Goal: Contribute content: Add original content to the website for others to see

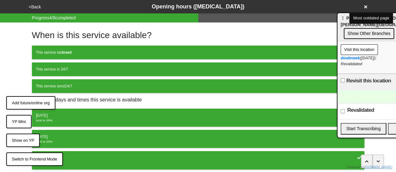
click at [26, 142] on button "Show on YP" at bounding box center [22, 141] width 33 height 14
click at [27, 124] on button "YP Mini" at bounding box center [18, 122] width 25 height 14
click at [15, 121] on button "YP Mini" at bounding box center [18, 122] width 25 height 14
click at [16, 121] on button "YP Mini" at bounding box center [18, 122] width 25 height 14
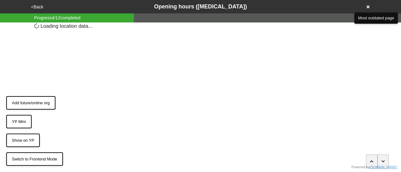
click at [22, 120] on button "YP Mini" at bounding box center [18, 122] width 25 height 14
click at [24, 121] on button "YP Mini" at bounding box center [18, 122] width 25 height 14
click at [23, 122] on button "YP Mini" at bounding box center [18, 122] width 25 height 14
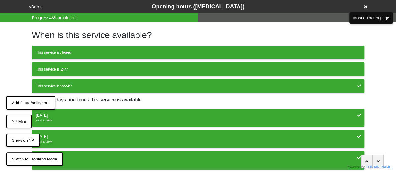
click at [25, 121] on button "YP Mini" at bounding box center [18, 122] width 25 height 14
click at [21, 119] on button "YP Mini" at bounding box center [18, 122] width 25 height 14
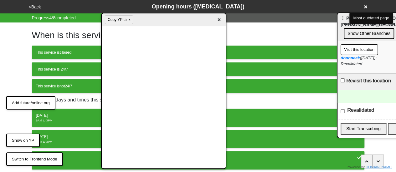
click at [111, 20] on button "Copy YP Link" at bounding box center [119, 19] width 28 height 9
click at [220, 21] on span "×" at bounding box center [218, 20] width 7 height 8
click at [111, 20] on button "Copy YP Link" at bounding box center [119, 19] width 28 height 9
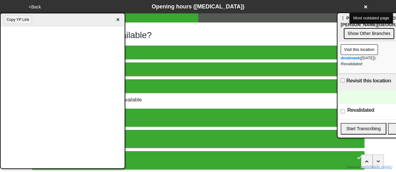
drag, startPoint x: 166, startPoint y: 23, endPoint x: 1, endPoint y: 39, distance: 166.1
click at [0, 39] on div "Copy YP Link ×" at bounding box center [62, 91] width 125 height 156
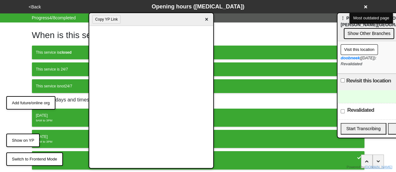
drag, startPoint x: 93, startPoint y: 25, endPoint x: 181, endPoint y: 22, distance: 88.0
click at [181, 22] on div "Copy YP Link ×" at bounding box center [151, 19] width 124 height 13
click at [207, 22] on span "×" at bounding box center [206, 19] width 7 height 8
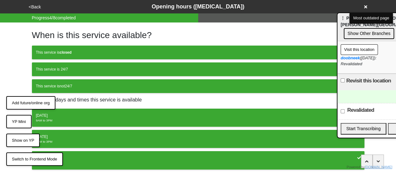
click at [14, 123] on button "YP Mini" at bounding box center [18, 122] width 25 height 14
click at [15, 122] on button "YP Mini" at bounding box center [18, 122] width 25 height 14
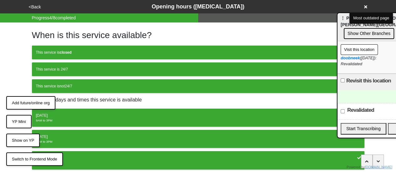
click at [15, 122] on button "YP Mini" at bounding box center [18, 122] width 25 height 14
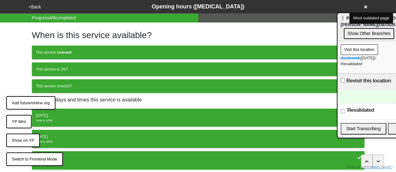
click at [15, 122] on button "YP Mini" at bounding box center [18, 122] width 25 height 14
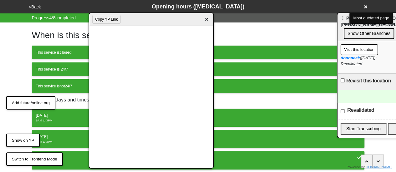
click at [206, 18] on span "×" at bounding box center [206, 19] width 7 height 8
click at [21, 121] on div "When is this service available? This service is closed This service is 24/7 Thi…" at bounding box center [198, 144] width 357 height 243
click at [206, 20] on span "×" at bounding box center [206, 19] width 7 height 8
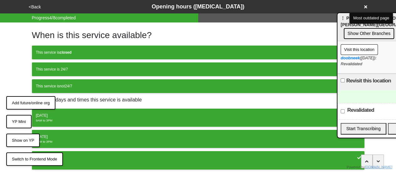
click at [16, 119] on button "YP Mini" at bounding box center [18, 122] width 25 height 14
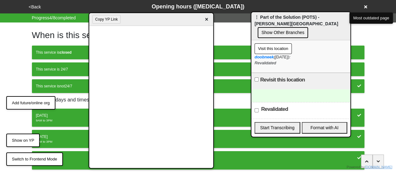
drag, startPoint x: 346, startPoint y: 22, endPoint x: 260, endPoint y: 21, distance: 86.1
click at [260, 21] on div "⋮ Part of the Solution (POTS) - Webster Avenue Show Other Branches" at bounding box center [300, 26] width 99 height 28
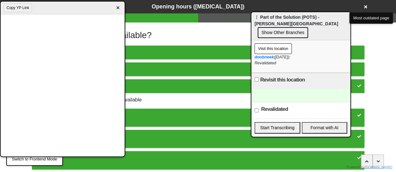
drag, startPoint x: 152, startPoint y: 16, endPoint x: 45, endPoint y: 5, distance: 107.3
click at [45, 5] on div "Copy YP Link ×" at bounding box center [63, 8] width 124 height 13
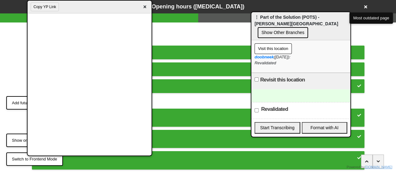
drag, startPoint x: 185, startPoint y: 11, endPoint x: 99, endPoint y: 10, distance: 85.8
click at [99, 10] on div "Copy YP Link ×" at bounding box center [90, 7] width 124 height 13
click at [145, 8] on span "×" at bounding box center [144, 7] width 7 height 8
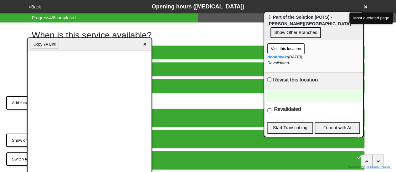
drag, startPoint x: 290, startPoint y: 17, endPoint x: 303, endPoint y: 17, distance: 12.2
click at [303, 17] on div "⋮ Part of the Solution (POTS) - Webster Avenue Show Other Branches" at bounding box center [313, 26] width 99 height 28
click at [146, 44] on span "×" at bounding box center [144, 44] width 7 height 8
click at [144, 43] on span "×" at bounding box center [144, 44] width 7 height 8
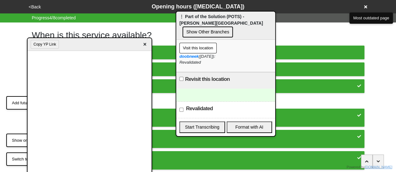
drag, startPoint x: 277, startPoint y: 19, endPoint x: 170, endPoint y: 32, distance: 107.8
click at [189, 18] on div "⋮ Part of the Solution (POTS) - Webster Avenue Show Other Branches" at bounding box center [225, 26] width 99 height 28
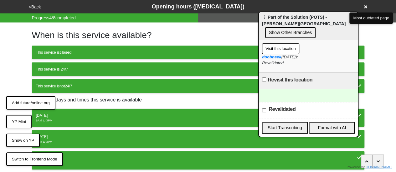
drag, startPoint x: 198, startPoint y: 18, endPoint x: 281, endPoint y: 18, distance: 82.6
click at [281, 18] on div "⋮ Part of the Solution (POTS) - [PERSON_NAME][GEOGRAPHIC_DATA] Show Other Branc…" at bounding box center [308, 26] width 99 height 28
click at [283, 89] on div at bounding box center [308, 95] width 99 height 13
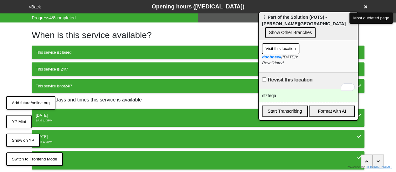
click at [271, 89] on div "sfzfeqa" at bounding box center [308, 95] width 99 height 13
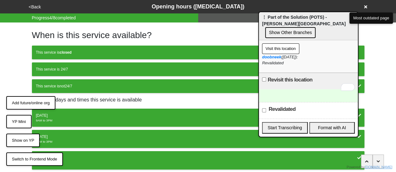
click at [263, 105] on div "Revalidated" at bounding box center [308, 110] width 99 height 17
click at [263, 109] on input "Revalidated" at bounding box center [264, 111] width 4 height 4
checkbox input "true"
click at [264, 78] on input "Revisit this location" at bounding box center [264, 80] width 4 height 4
checkbox input "true"
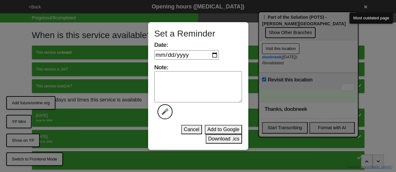
click at [218, 54] on input "Date:" at bounding box center [186, 54] width 64 height 9
type input "2025-08-29"
click at [166, 88] on textarea "Note: 🎤" at bounding box center [198, 86] width 88 height 31
type textarea "wrefsgefs"
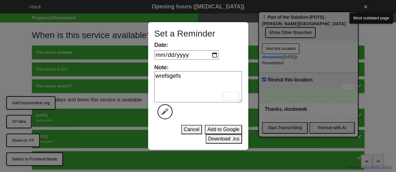
click at [217, 54] on input "2025-08-29" at bounding box center [186, 54] width 64 height 9
type input "2025-08-18"
click at [218, 129] on button "Add to Google" at bounding box center [223, 129] width 37 height 9
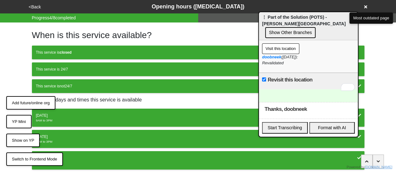
click at [336, 57] on div "doobneek (2025-08-13): Revalidated" at bounding box center [308, 60] width 93 height 12
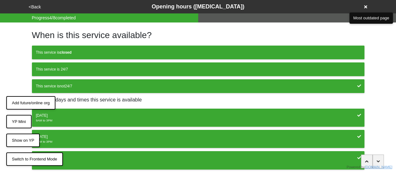
click at [361, 37] on h1 "When is this service available?" at bounding box center [198, 35] width 332 height 11
click at [40, 5] on button "<Back" at bounding box center [35, 6] width 16 height 7
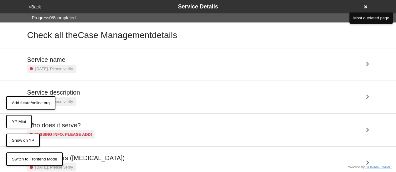
click at [40, 104] on button "Add future/online org" at bounding box center [30, 103] width 49 height 14
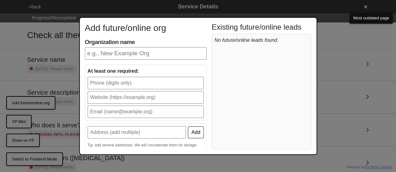
click at [347, 53] on div "Add future/online org Organization name At least one required: Add Tip: add sev…" at bounding box center [198, 86] width 396 height 172
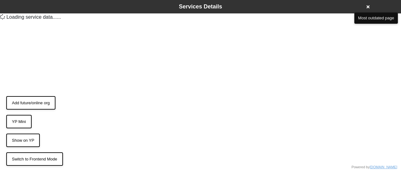
click at [156, 8] on div "Services Details" at bounding box center [200, 7] width 342 height 8
click at [190, 6] on span "Services Details" at bounding box center [200, 6] width 43 height 6
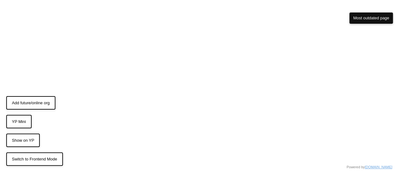
click at [0, 28] on html "Network Error Click here to reload the page Powered by doobneek.org Switch to F…" at bounding box center [198, 159] width 396 height 318
click at [205, 171] on button "Click here to reload the page" at bounding box center [198, 169] width 68 height 8
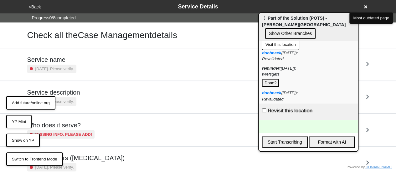
scroll to position [10, 0]
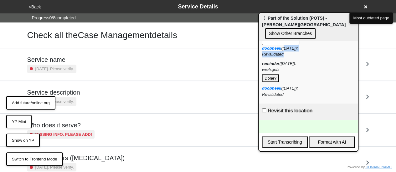
drag, startPoint x: 284, startPoint y: 41, endPoint x: 309, endPoint y: 45, distance: 24.4
click at [309, 45] on div "doobneek (2025-08-13): Revalidated" at bounding box center [308, 51] width 93 height 12
click at [315, 69] on div "reminder (2025-08-18): wrefsgefs Done?" at bounding box center [308, 72] width 93 height 22
click at [273, 74] on button "Done?" at bounding box center [270, 78] width 17 height 8
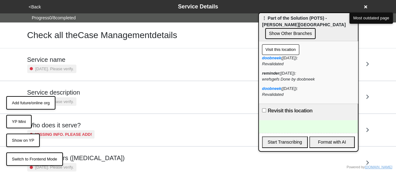
click at [337, 74] on div "reminder ([DATE]): wrefsgefs Done by doobneek" at bounding box center [308, 76] width 93 height 12
drag, startPoint x: 260, startPoint y: 66, endPoint x: 315, endPoint y: 70, distance: 55.3
click at [314, 70] on div "Visit this location doobneek (2025-08-13): Revalidated reminder (2025-08-18): w…" at bounding box center [308, 72] width 99 height 63
click at [342, 44] on div "Visit this location" at bounding box center [308, 49] width 93 height 11
click at [279, 44] on button "Visit this location" at bounding box center [280, 49] width 37 height 11
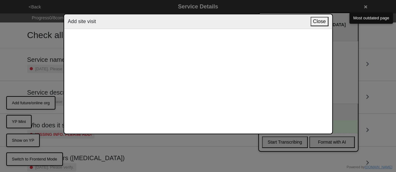
drag, startPoint x: 106, startPoint y: 22, endPoint x: 140, endPoint y: 18, distance: 33.3
click at [140, 18] on div "Add site visit Close" at bounding box center [198, 21] width 268 height 15
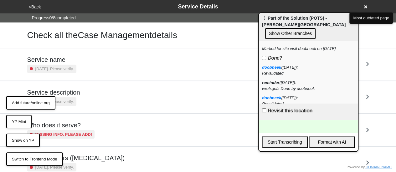
drag, startPoint x: 262, startPoint y: 42, endPoint x: 344, endPoint y: 39, distance: 82.0
click at [344, 46] on div "Marked for site visit doobneek on Aug 18, 25" at bounding box center [308, 49] width 93 height 6
click at [342, 80] on div "reminder (2025-08-18): wrefsgefs Done by doobneek" at bounding box center [308, 86] width 93 height 12
click at [262, 51] on div "Marked for site visit doobneek on Aug 18, 25 Done? doobneek (2025-08-13): Reval…" at bounding box center [308, 72] width 99 height 63
click at [263, 56] on input "Done?" at bounding box center [264, 58] width 4 height 4
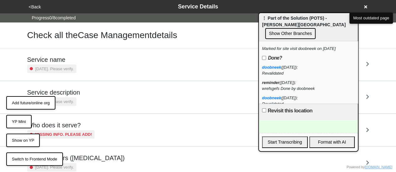
checkbox input "true"
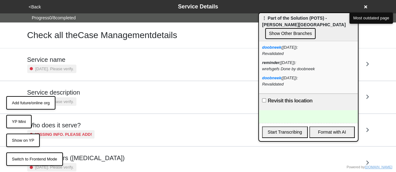
drag, startPoint x: 146, startPoint y: 1, endPoint x: 38, endPoint y: 100, distance: 146.9
click at [38, 100] on button "Add future/online org" at bounding box center [30, 103] width 49 height 14
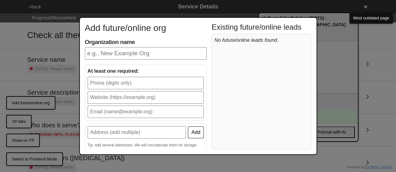
click at [161, 58] on input "Organization name" at bounding box center [146, 53] width 122 height 13
type input "Streetlives"
type input "9173101841"
type input "doobneek@streetlives.nyc"
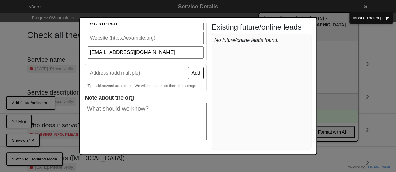
scroll to position [72, 0]
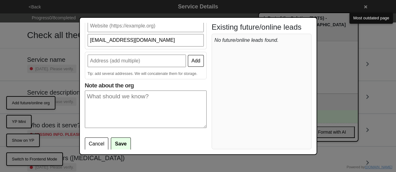
click at [161, 58] on input "text" at bounding box center [137, 61] width 99 height 13
type input "332 E 53rd St"
click at [137, 109] on textarea "Note about the org" at bounding box center [146, 110] width 122 height 38
type textarea "cfgterdf"
click at [116, 146] on button "Save" at bounding box center [121, 144] width 20 height 13
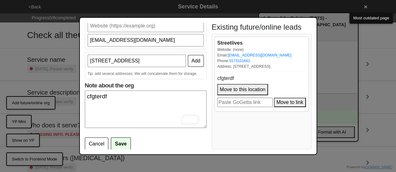
click at [244, 89] on button "Move to this location" at bounding box center [242, 89] width 51 height 11
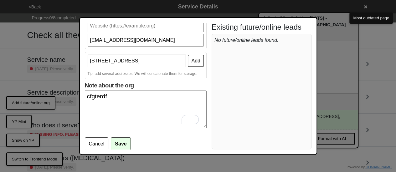
click at [337, 84] on div "Add future/online org Organization name Streetlives At least one required: 9173…" at bounding box center [198, 86] width 396 height 172
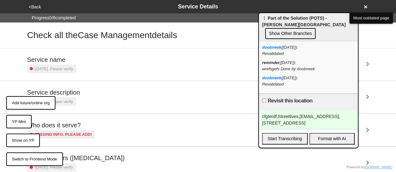
click at [283, 113] on div "cfgterdf,Streetlives,x-doobneek@streetlives.nyc-9173101841,332 E 53rd St," at bounding box center [308, 119] width 99 height 19
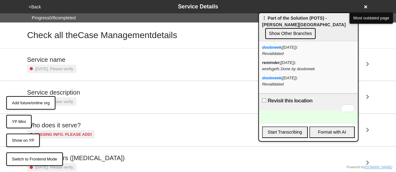
click at [24, 140] on button "Show on YP" at bounding box center [22, 141] width 33 height 14
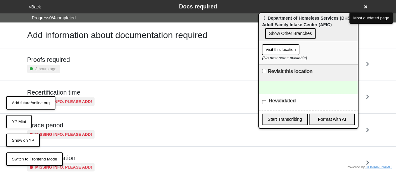
click at [339, 43] on div "Visit this location (No past notes available)" at bounding box center [308, 52] width 99 height 23
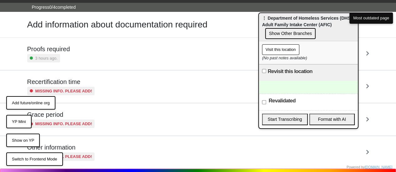
scroll to position [21, 0]
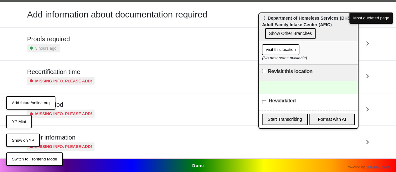
click at [41, 158] on button "Switch to Frontend Mode" at bounding box center [34, 160] width 57 height 14
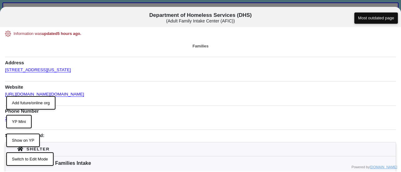
scroll to position [125, 0]
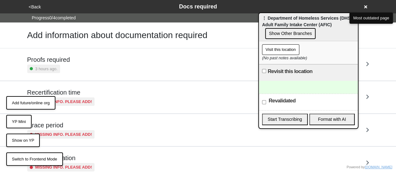
click at [365, 5] on icon at bounding box center [365, 7] width 3 height 4
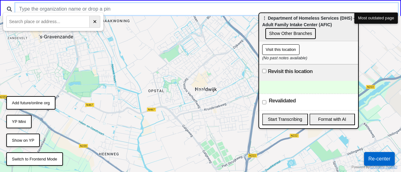
click at [200, 13] on input "text" at bounding box center [206, 9] width 382 height 12
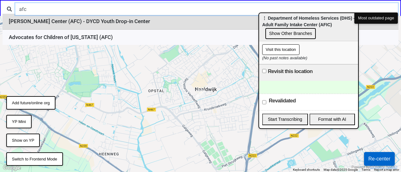
type input "afc"
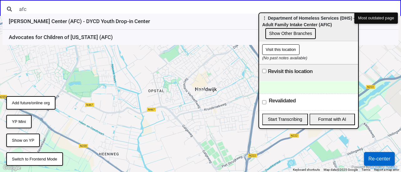
click at [100, 26] on li "[PERSON_NAME] Center (AFC) - DYCD Youth Drop-in Center" at bounding box center [201, 22] width 396 height 16
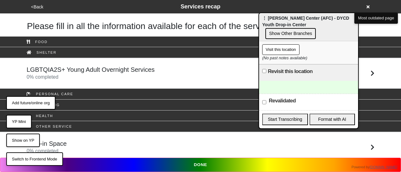
click at [24, 119] on button "YP Mini" at bounding box center [18, 122] width 25 height 14
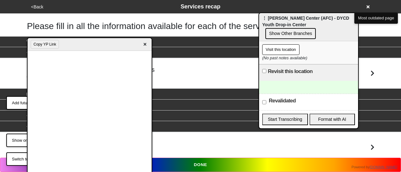
click at [145, 46] on span "×" at bounding box center [144, 44] width 7 height 8
